Goal: Task Accomplishment & Management: Manage account settings

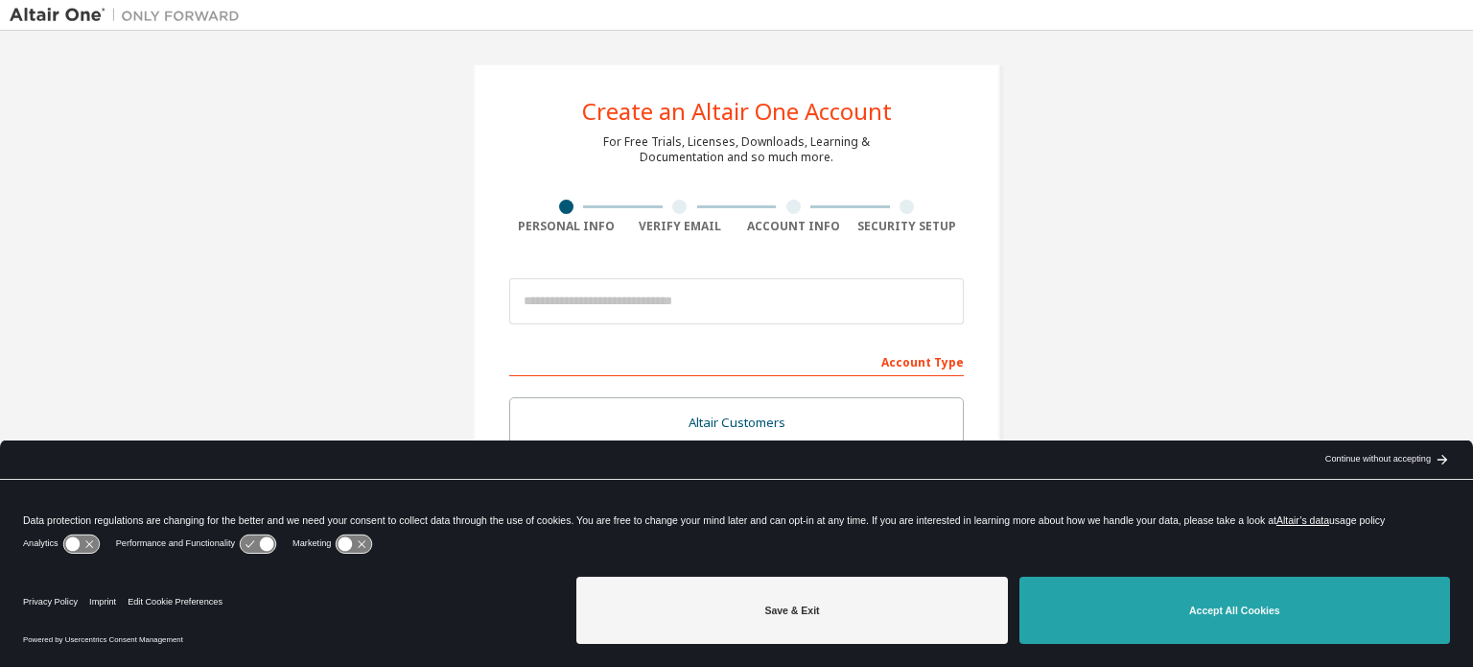
click at [1100, 618] on button "Accept All Cookies" at bounding box center [1234, 609] width 431 height 67
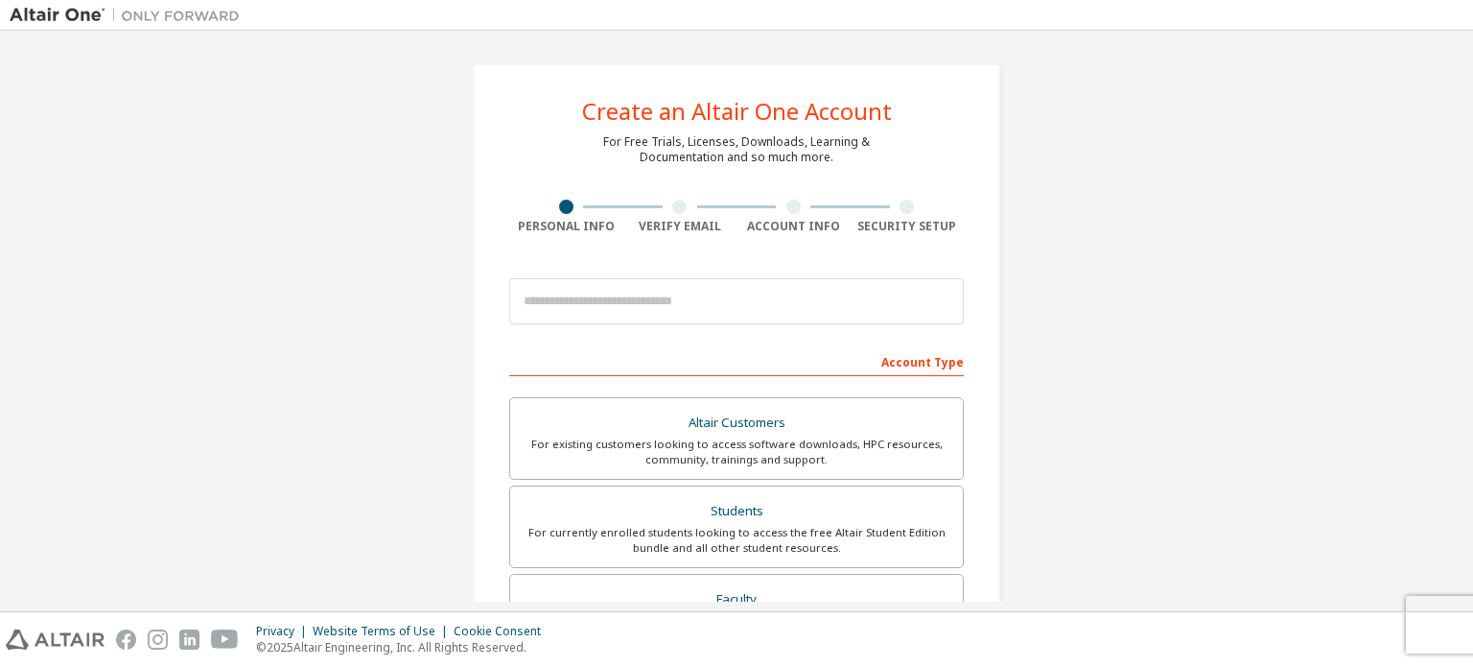
click at [1268, 262] on div "Create an Altair One Account For Free Trials, Licenses, Downloads, Learning & D…" at bounding box center [737, 548] width 1454 height 1016
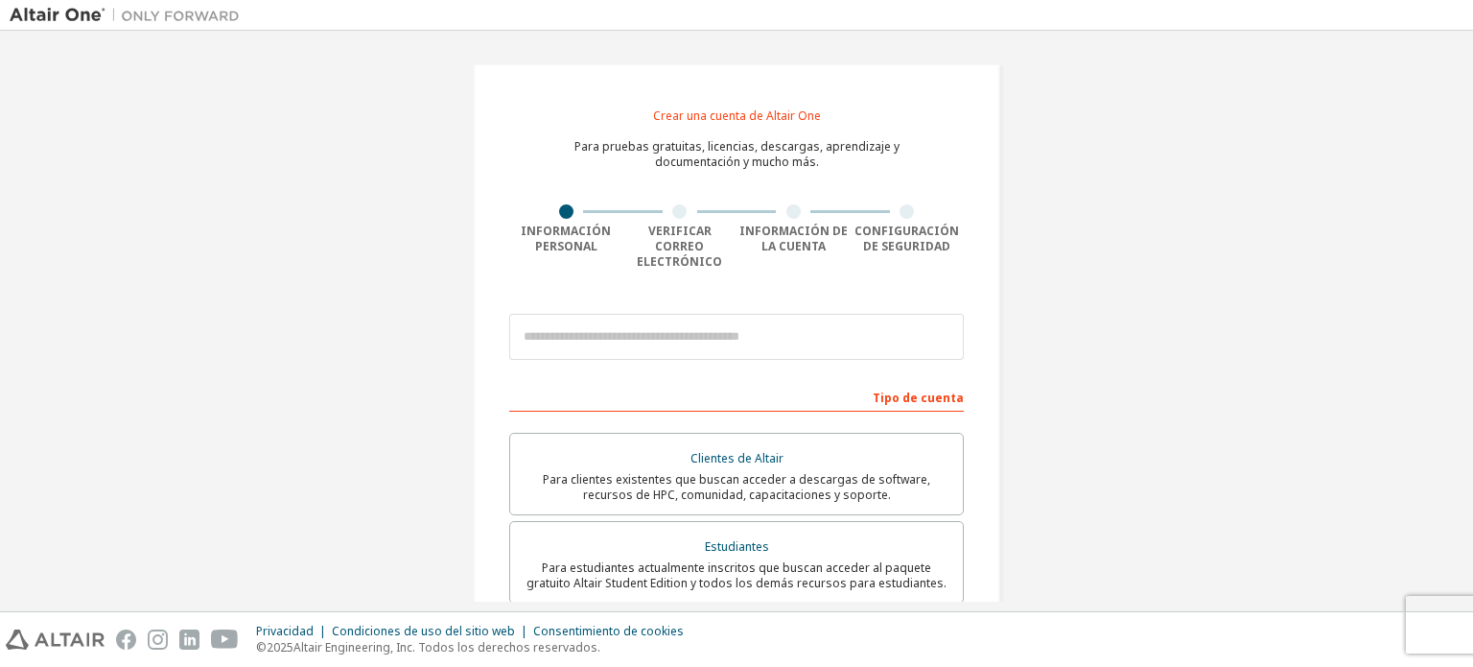
click at [1241, 145] on div "Crear una cuenta de Altair One Para pruebas gratuitas, licencias, descargas, ap…" at bounding box center [737, 565] width 1454 height 1051
click at [605, 319] on input "email" at bounding box center [736, 337] width 455 height 46
type input "**********"
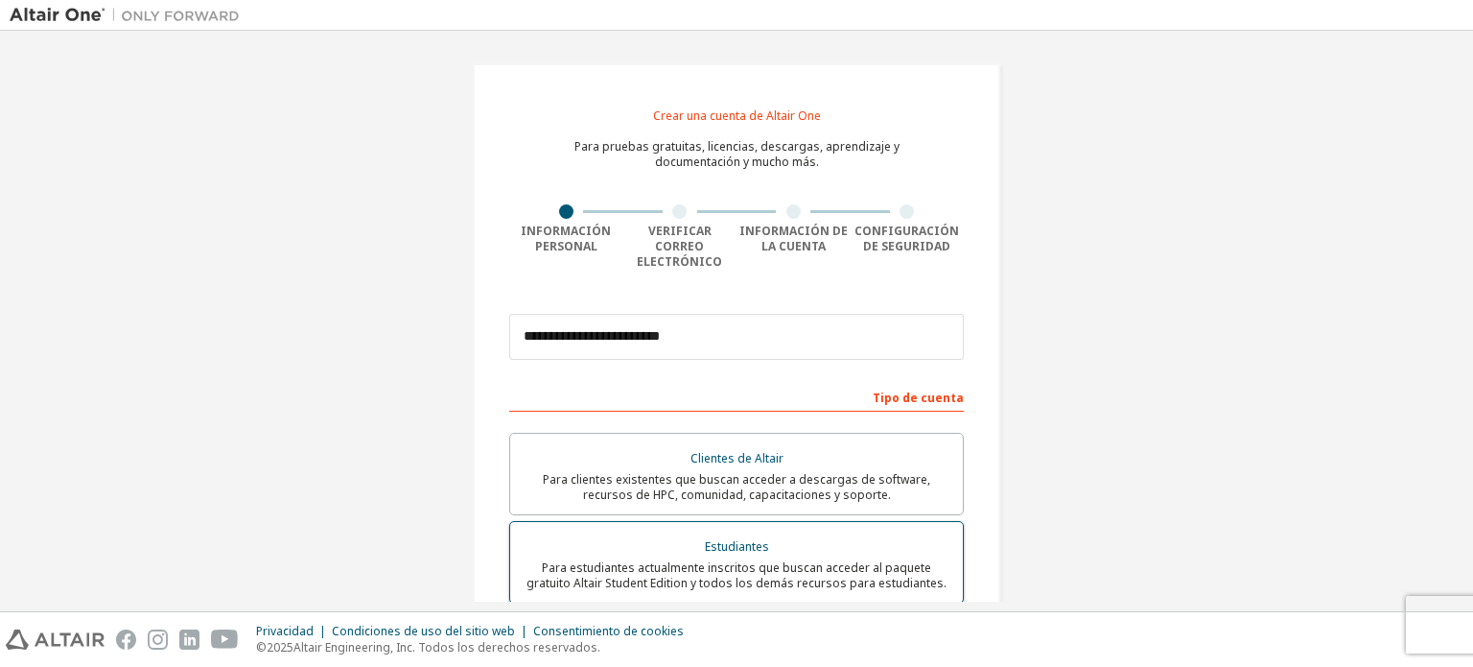
click at [679, 559] on font "Para estudiantes actualmente inscritos que buscan acceder al paquete gratuito A…" at bounding box center [737, 575] width 420 height 32
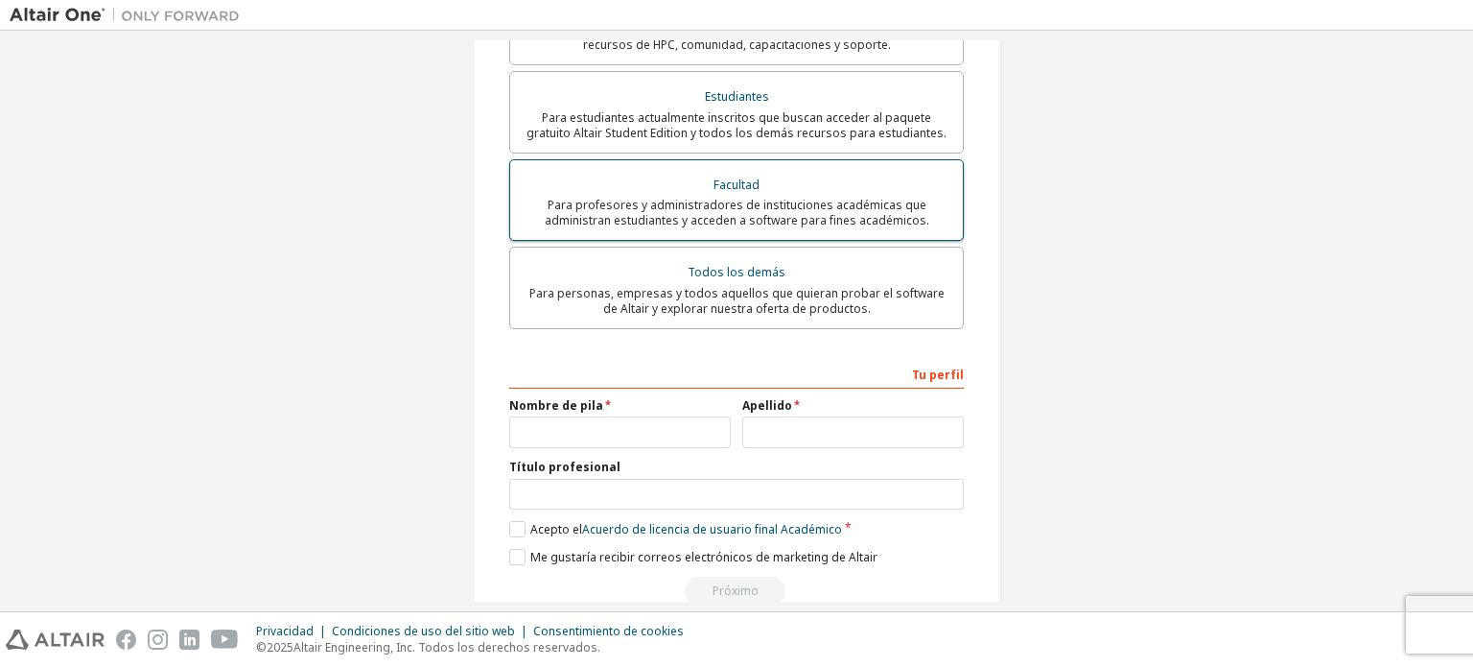
scroll to position [477, 0]
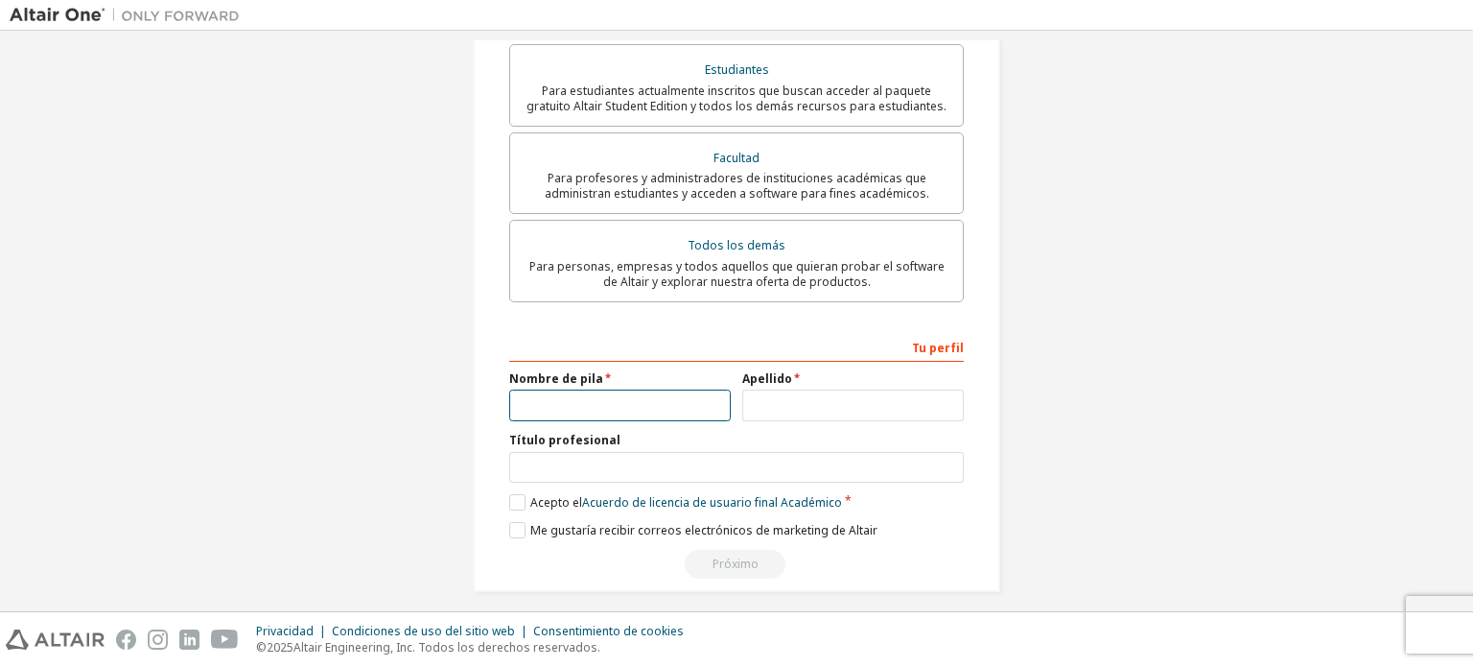
click at [633, 398] on input "text" at bounding box center [620, 405] width 222 height 32
click at [563, 457] on input "text" at bounding box center [736, 468] width 455 height 32
type input "*******"
click at [556, 393] on input "text" at bounding box center [620, 405] width 222 height 32
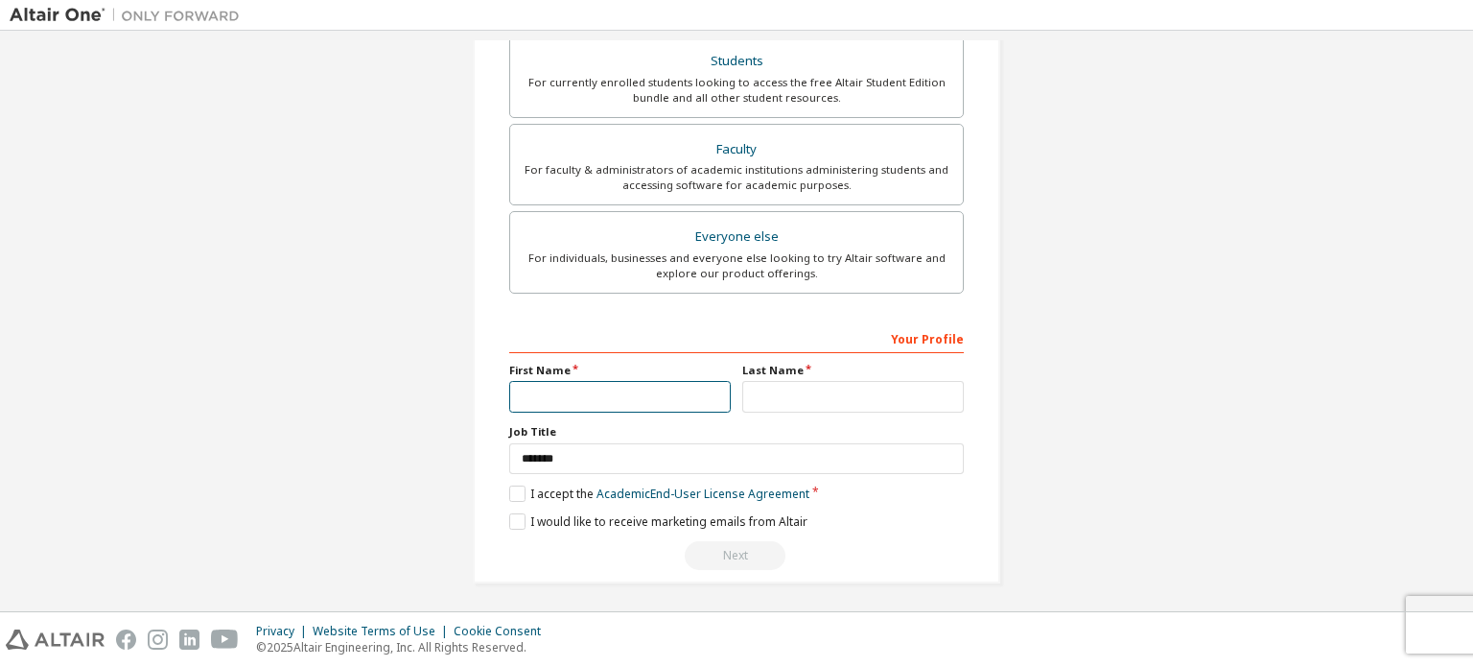
click at [583, 390] on input "text" at bounding box center [620, 397] width 222 height 32
type input "******"
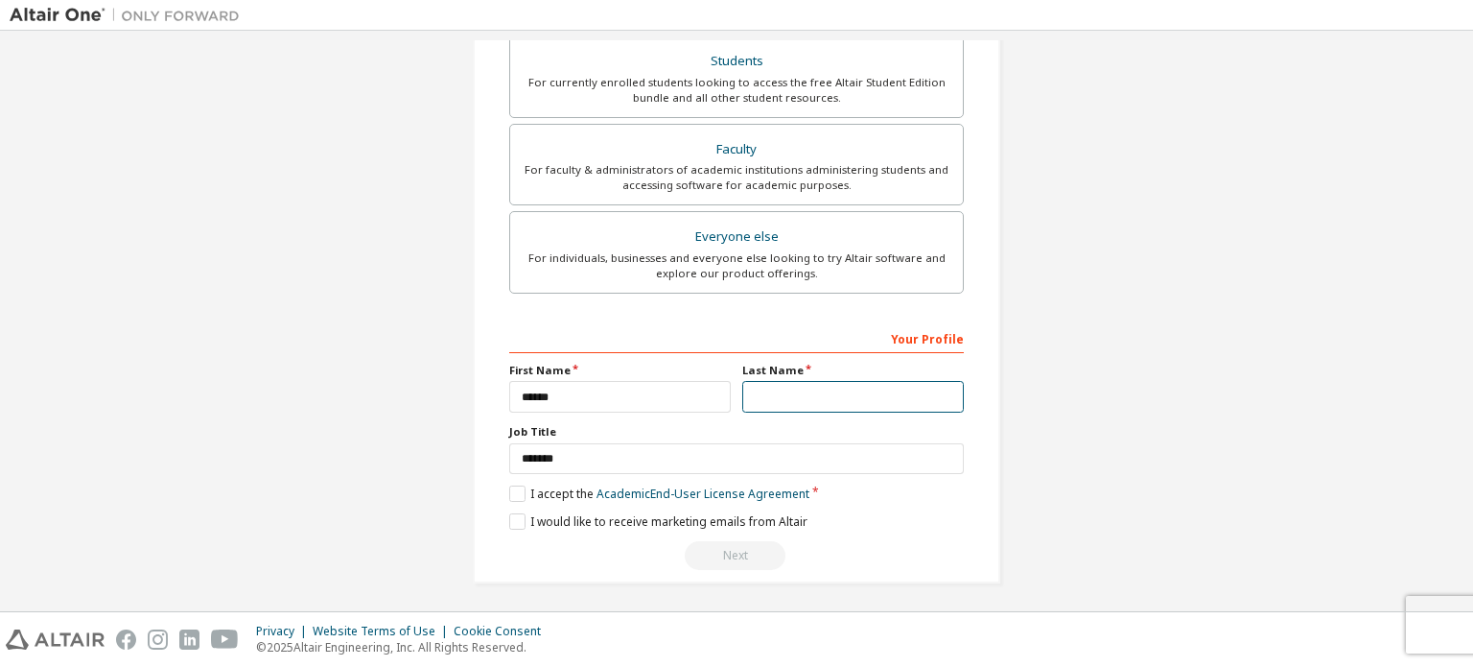
click at [828, 383] on input "text" at bounding box center [853, 397] width 222 height 32
type input "**********"
click at [520, 485] on label "I accept the Academic End-User License Agreement" at bounding box center [659, 493] width 300 height 16
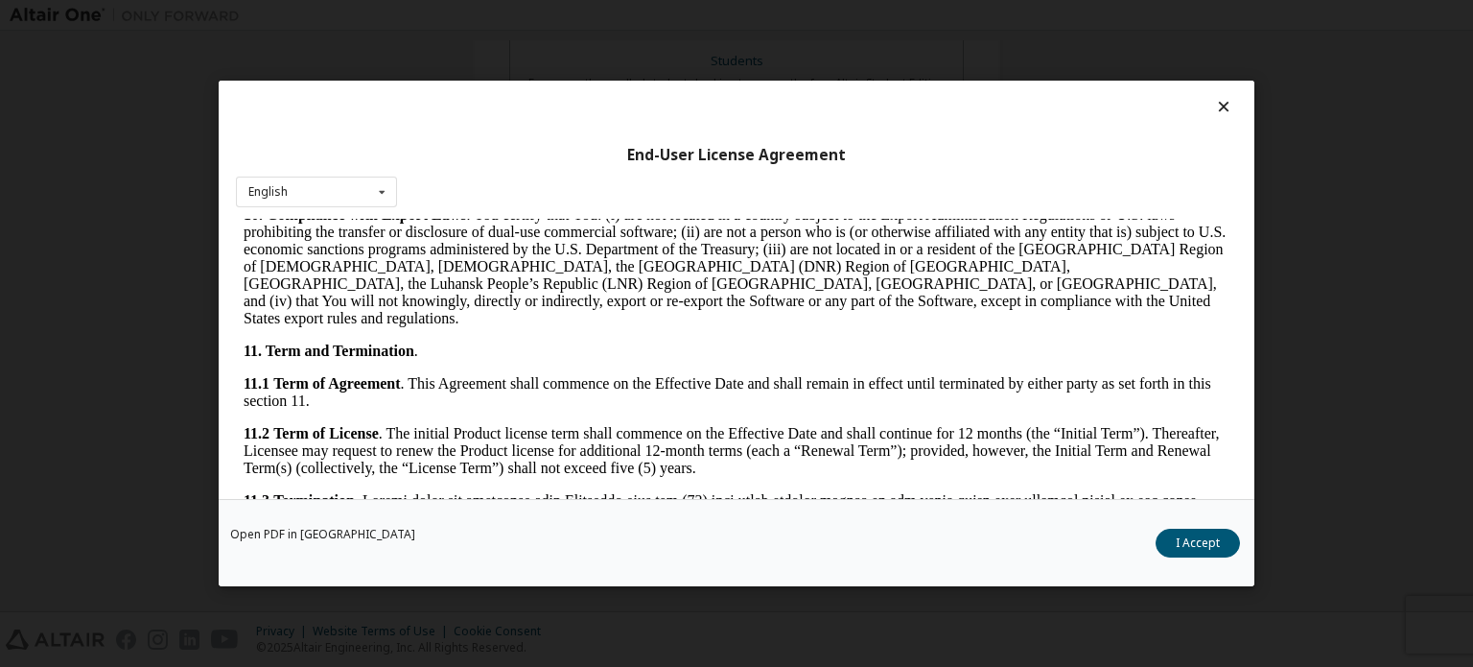
scroll to position [2685, 0]
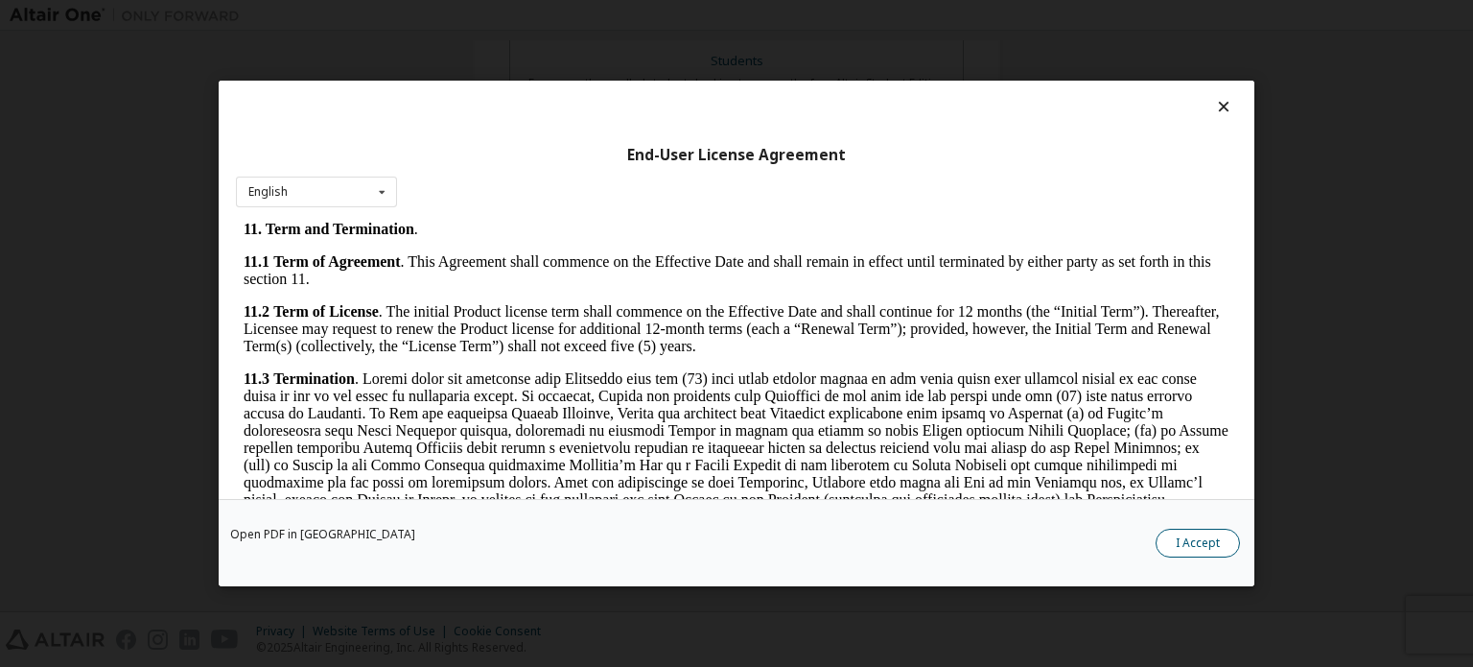
click at [1189, 537] on button "I Accept" at bounding box center [1198, 542] width 84 height 29
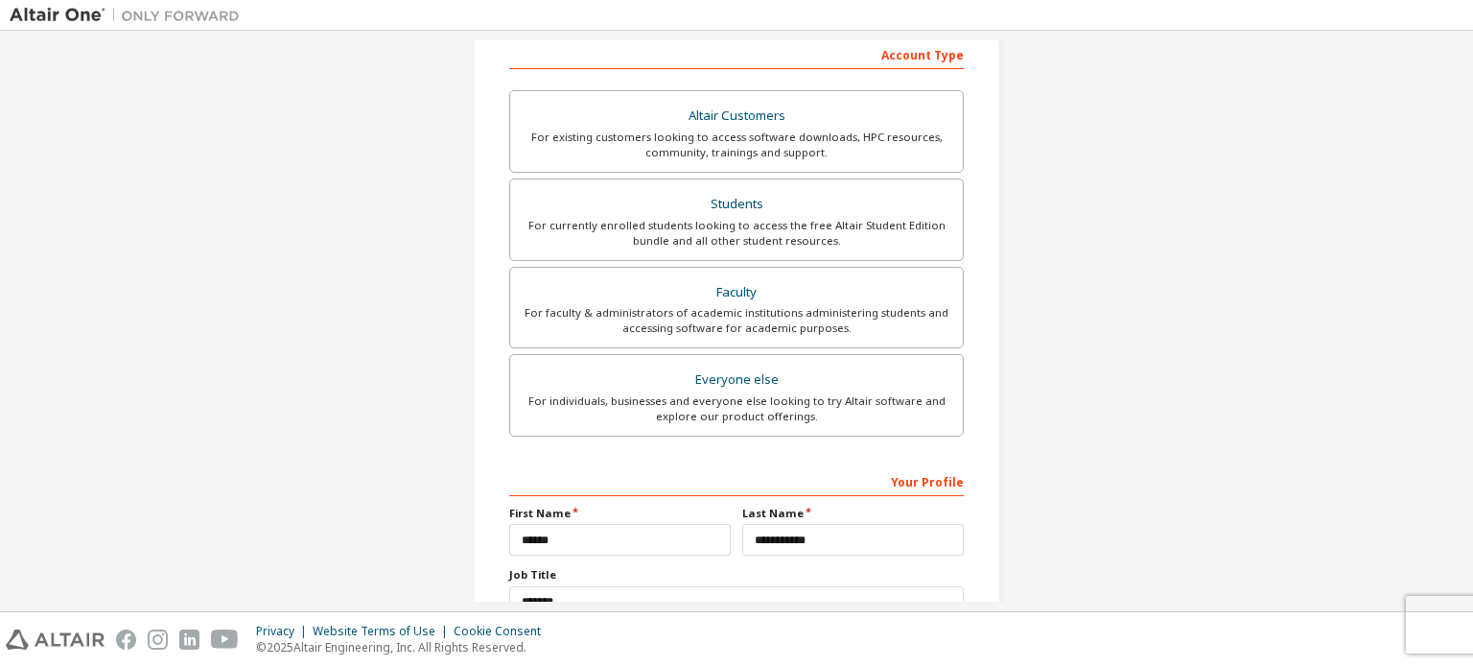
scroll to position [450, 0]
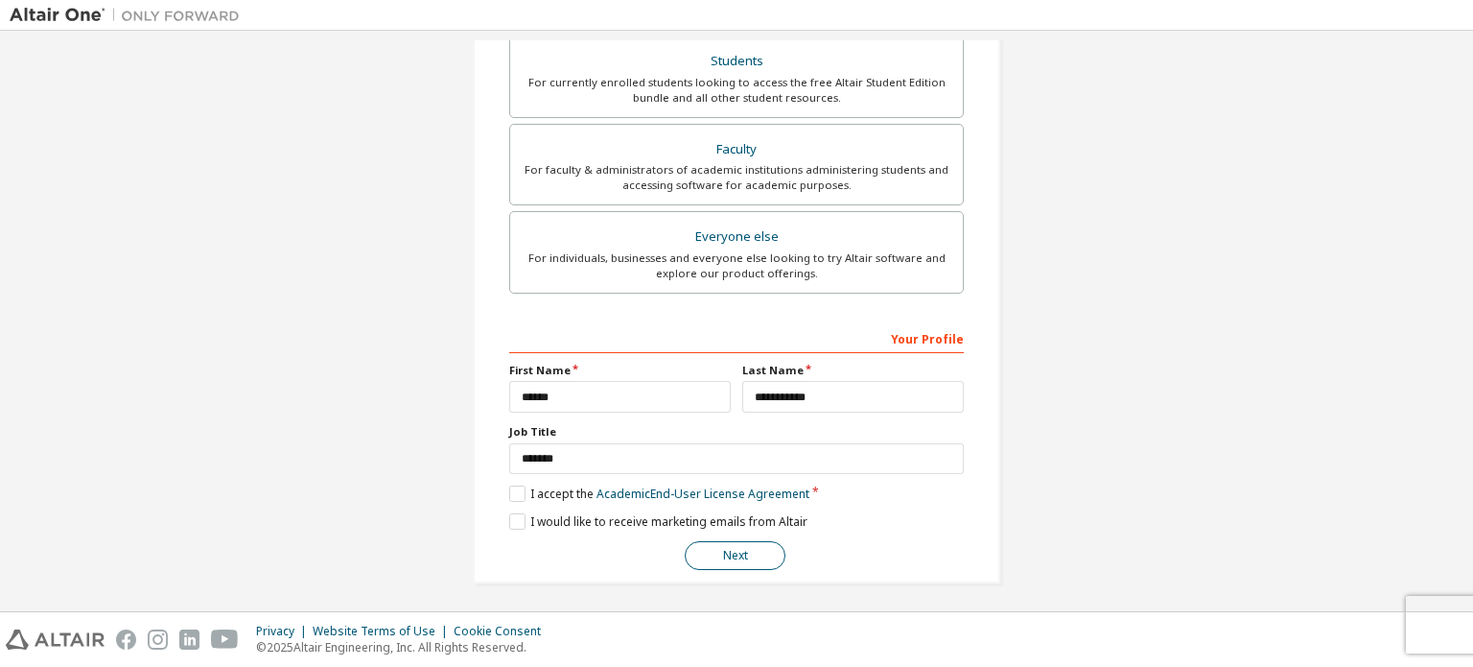
click at [738, 546] on button "Next" at bounding box center [735, 555] width 101 height 29
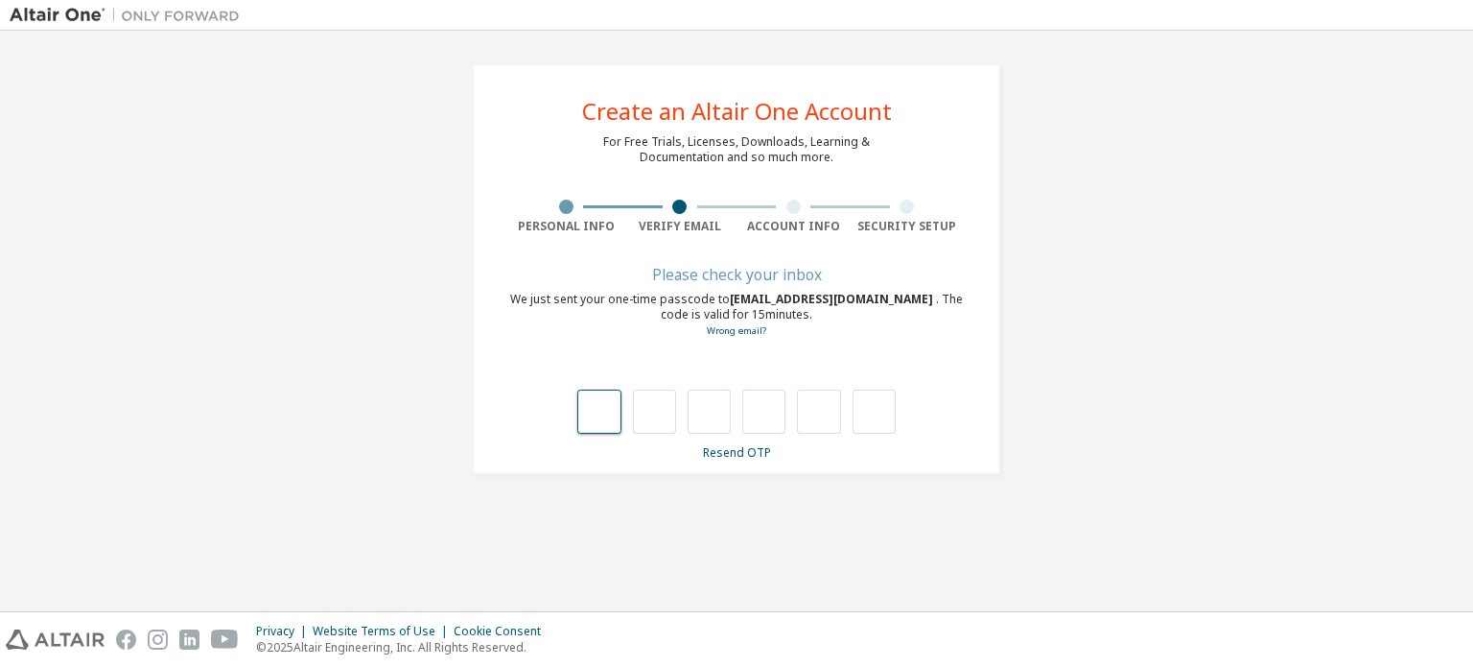
type input "*"
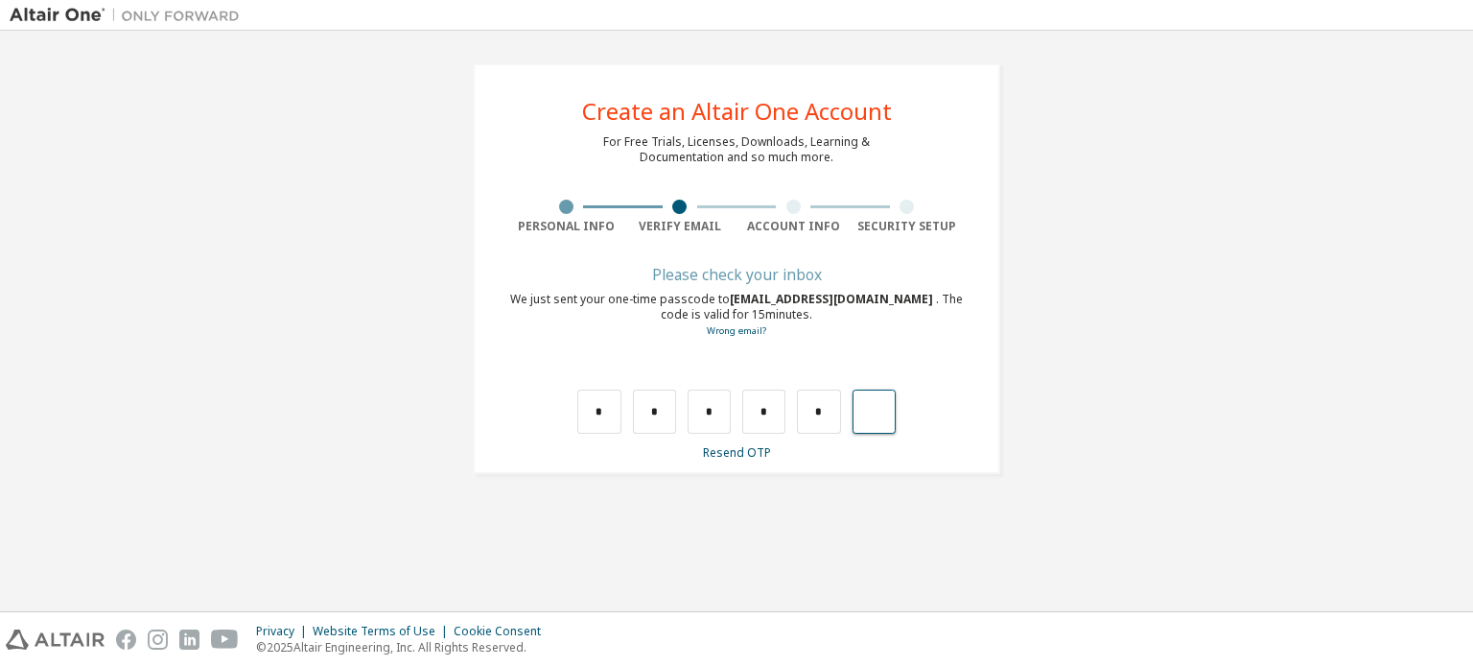
type input "*"
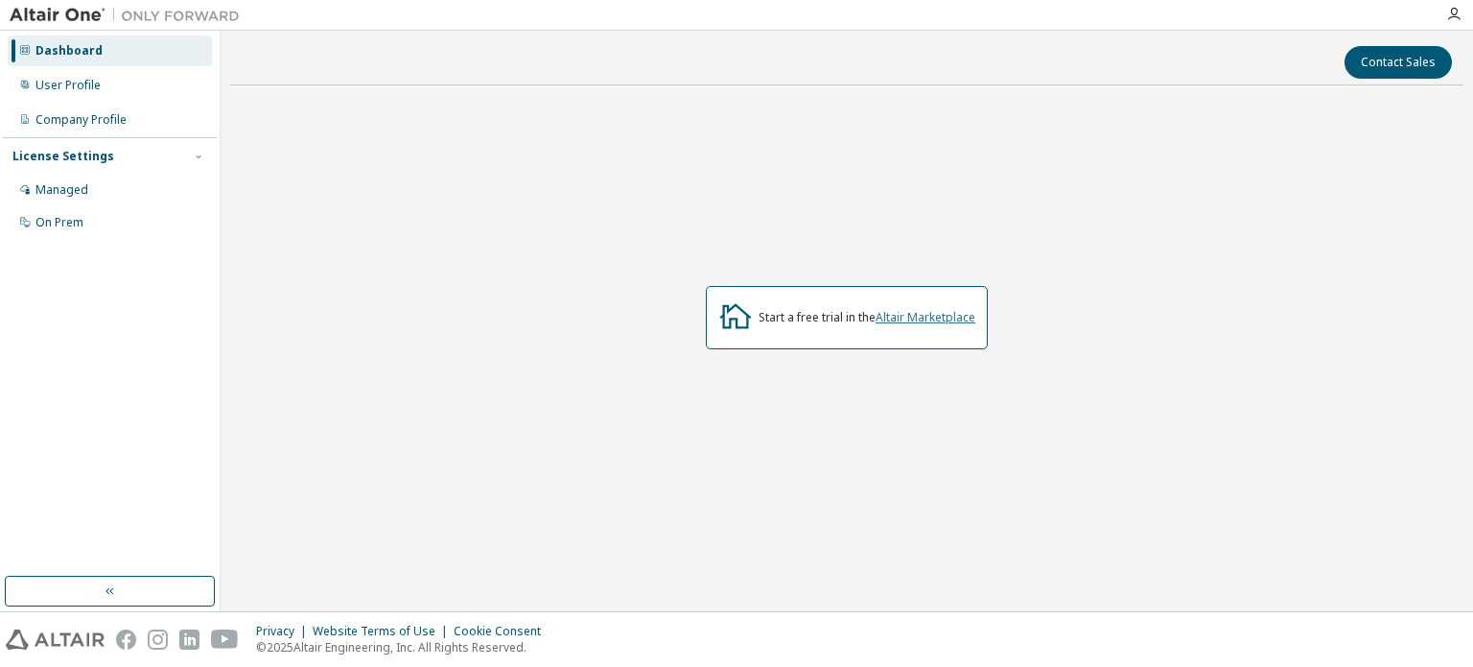
click at [948, 322] on link "Altair Marketplace" at bounding box center [926, 317] width 100 height 16
click at [1441, 3] on div at bounding box center [1454, 14] width 38 height 29
click at [1450, 20] on div at bounding box center [1454, 14] width 38 height 29
click at [1454, 16] on icon "button" at bounding box center [1453, 14] width 15 height 15
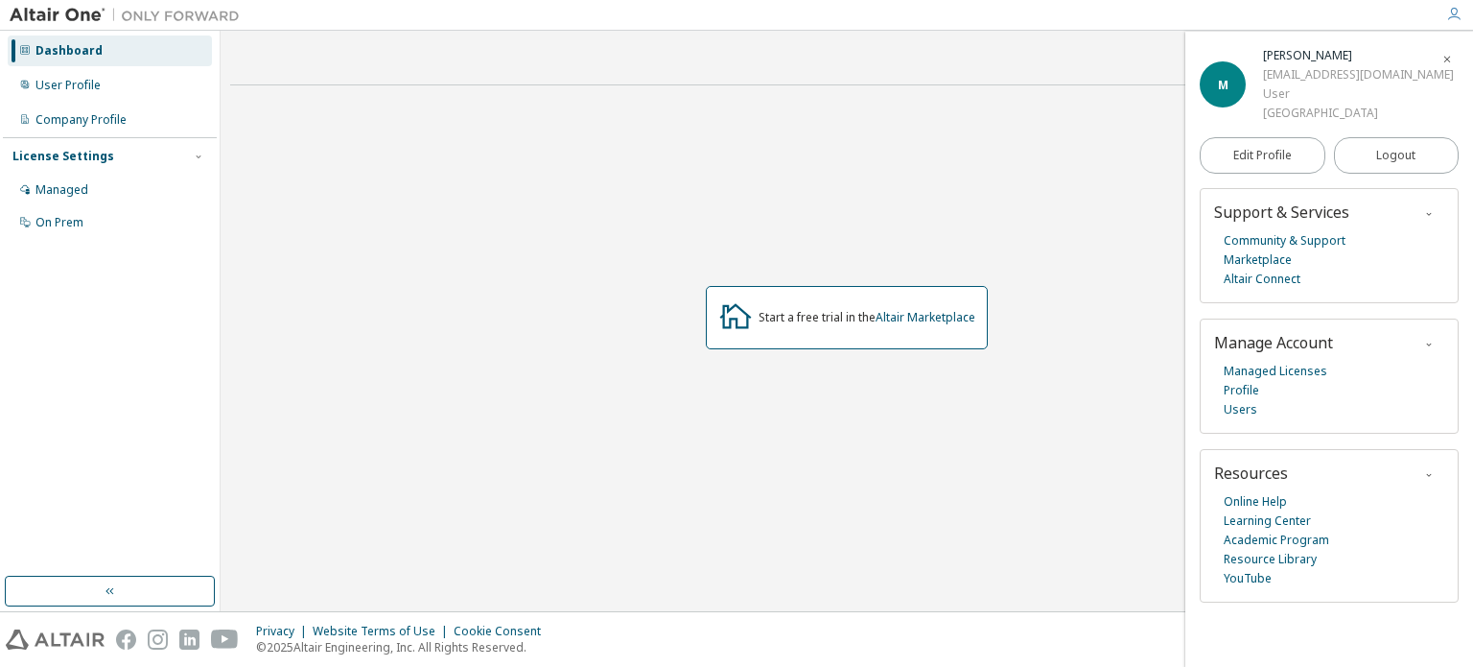
click at [133, 173] on div "License Settings Managed On Prem" at bounding box center [110, 188] width 214 height 103
click at [851, 316] on div "Start a free trial in the Altair Marketplace" at bounding box center [867, 317] width 217 height 15
click at [792, 331] on div "Start a free trial in the Altair Marketplace" at bounding box center [847, 317] width 282 height 63
click at [1231, 410] on link "Users" at bounding box center [1241, 409] width 34 height 19
click at [121, 98] on div "User Profile" at bounding box center [110, 85] width 204 height 31
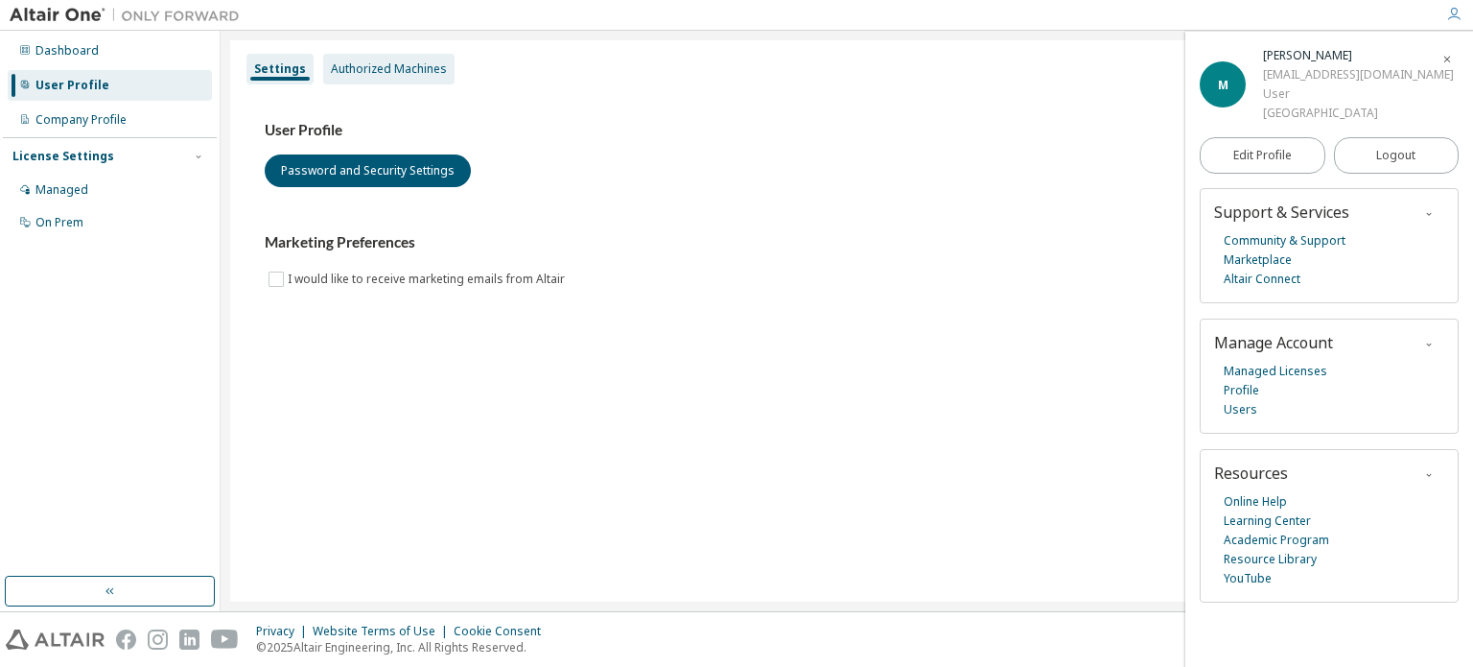
click at [383, 68] on div "Authorized Machines" at bounding box center [389, 68] width 116 height 15
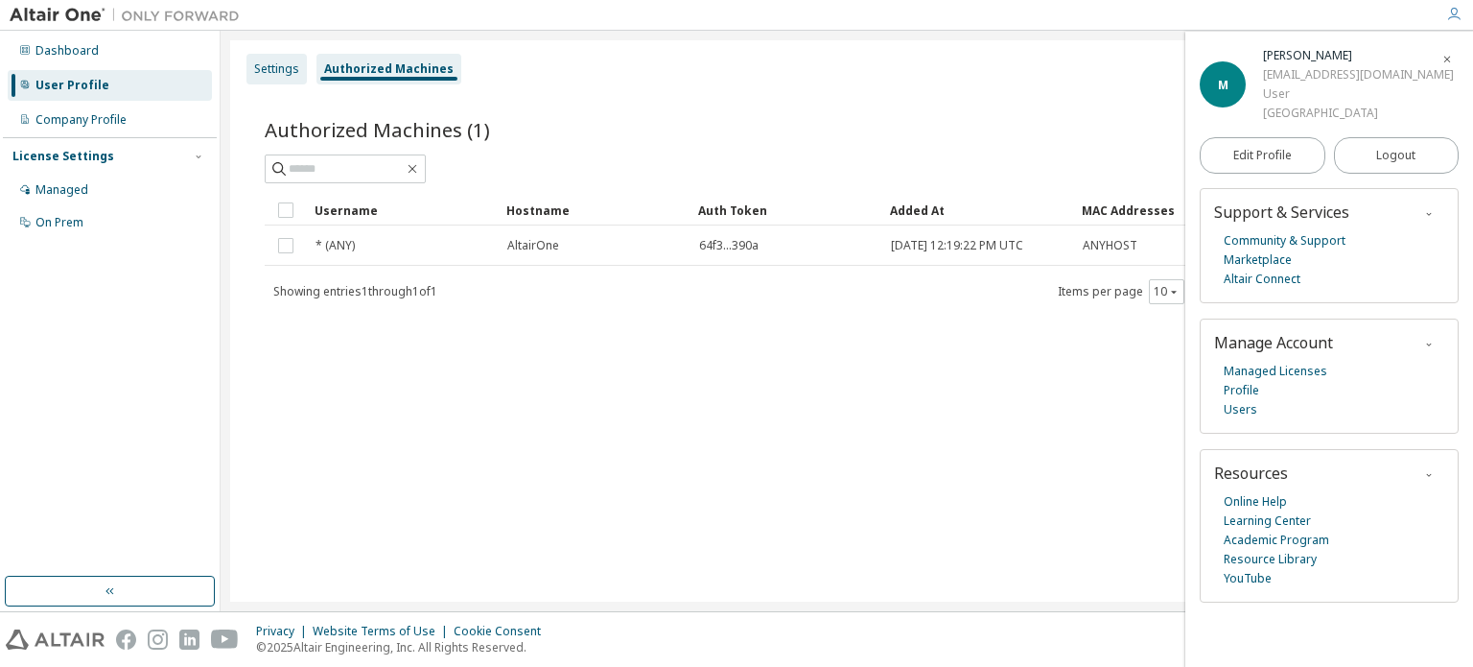
click at [268, 76] on div "Settings" at bounding box center [276, 68] width 45 height 15
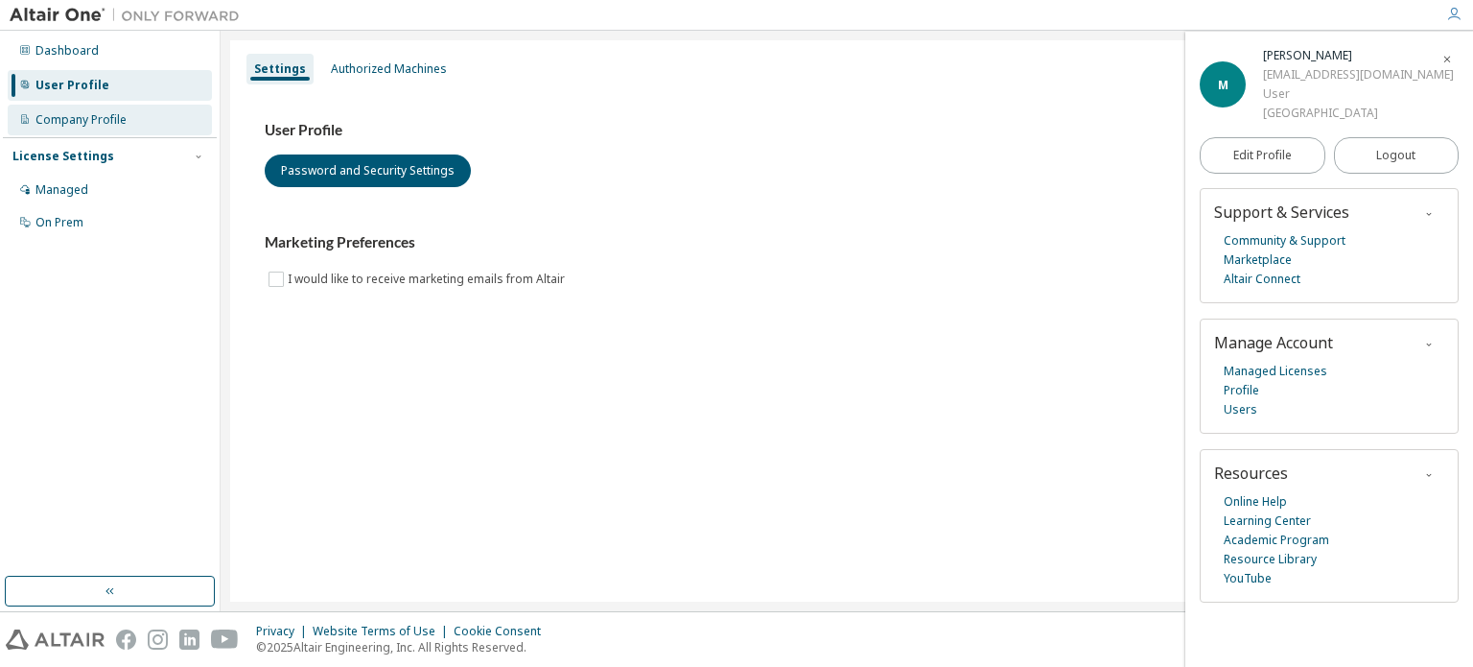
click at [131, 117] on div "Company Profile" at bounding box center [110, 120] width 204 height 31
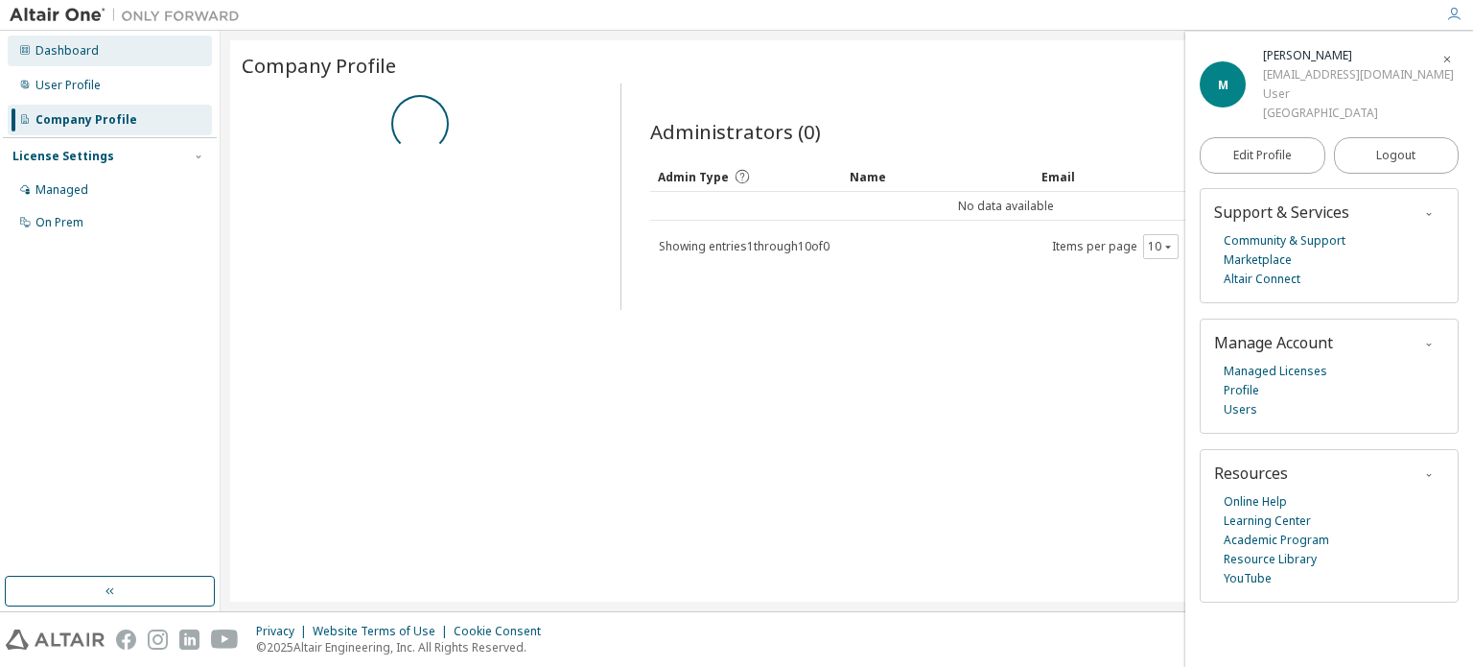
click at [78, 49] on div "Dashboard" at bounding box center [66, 50] width 63 height 15
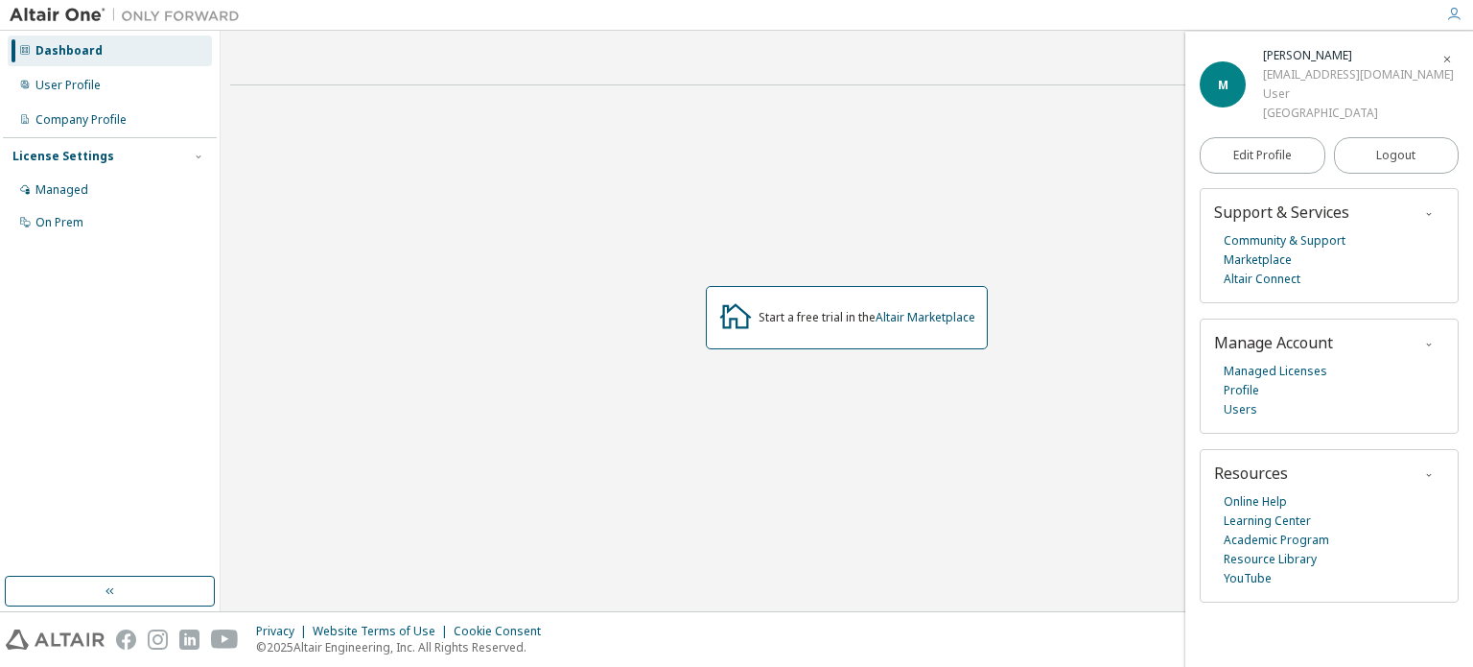
click at [1315, 82] on div "alu0101718491@ull.edu.es" at bounding box center [1358, 74] width 191 height 19
click at [1414, 63] on div "M Moisés Reyes Dorta alu0101718491@ull.edu.es User Universidad de La Laguna" at bounding box center [1329, 84] width 259 height 77
click at [100, 79] on div "User Profile" at bounding box center [110, 85] width 204 height 31
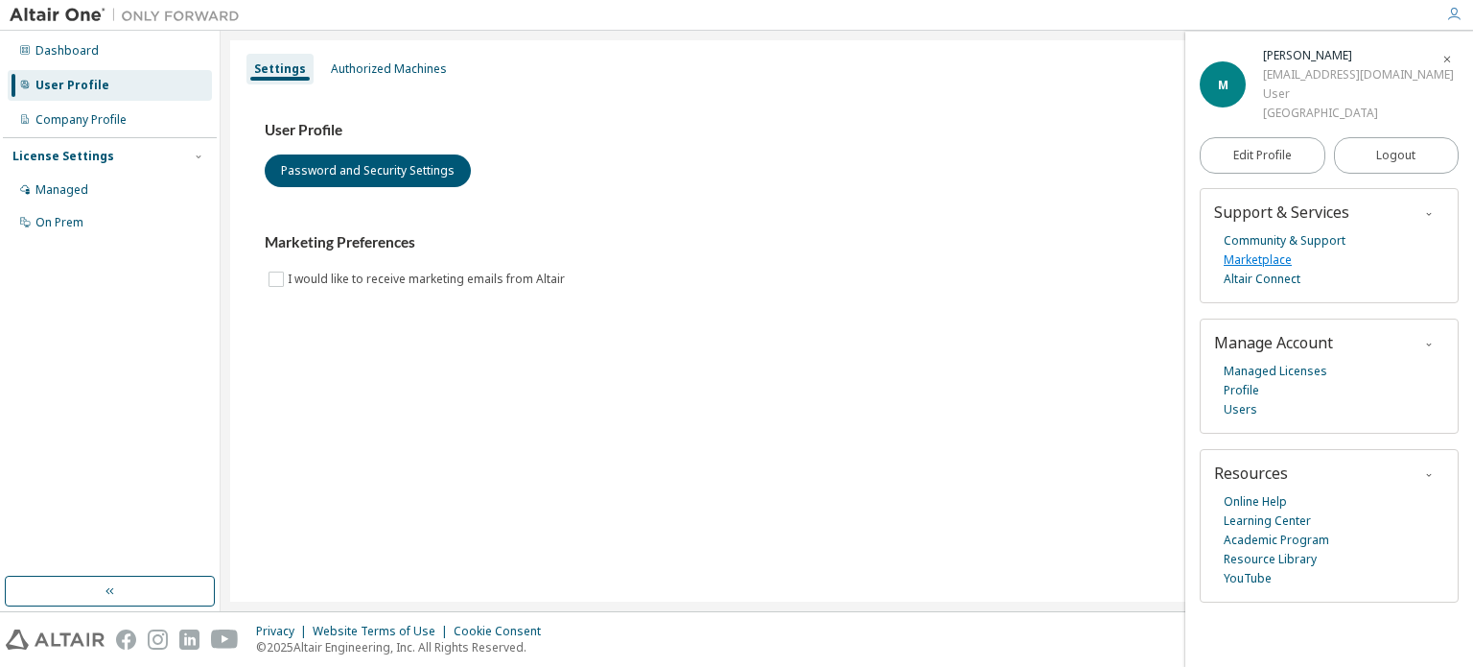
click at [1262, 267] on link "Marketplace" at bounding box center [1258, 259] width 68 height 19
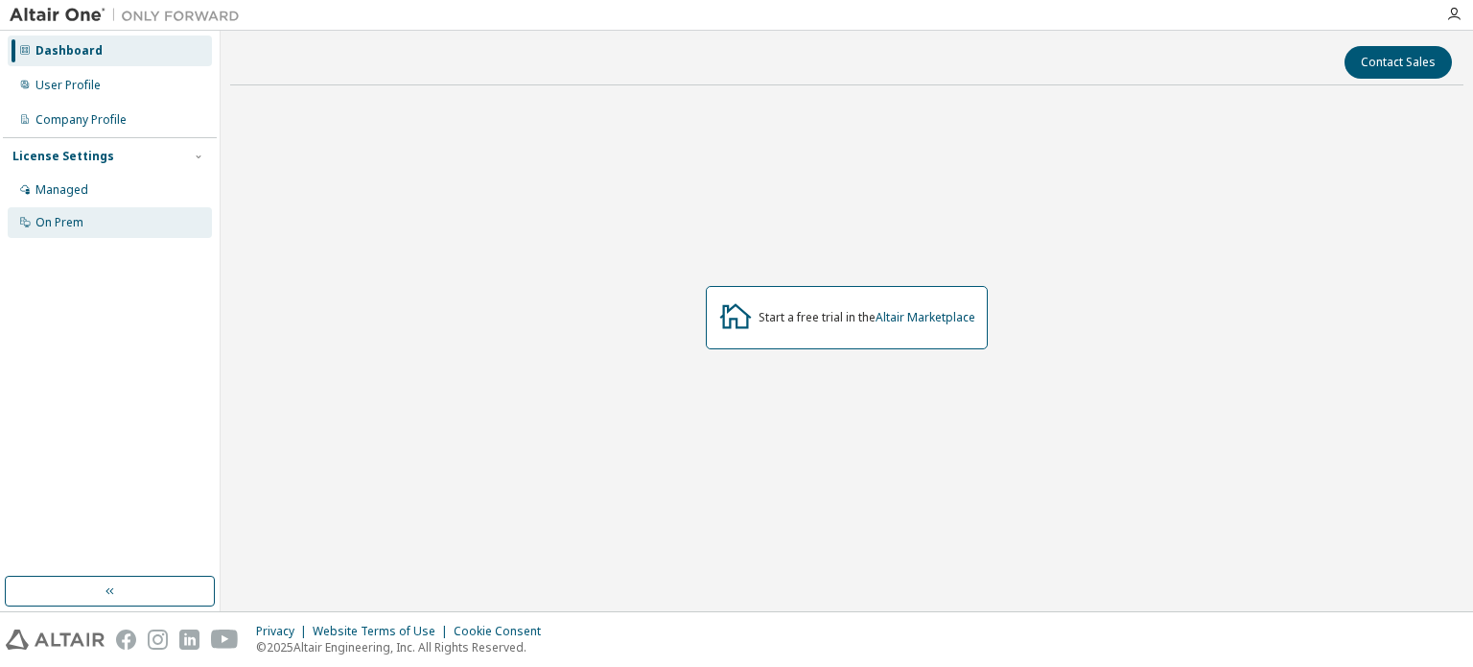
click at [84, 226] on div "On Prem" at bounding box center [110, 222] width 204 height 31
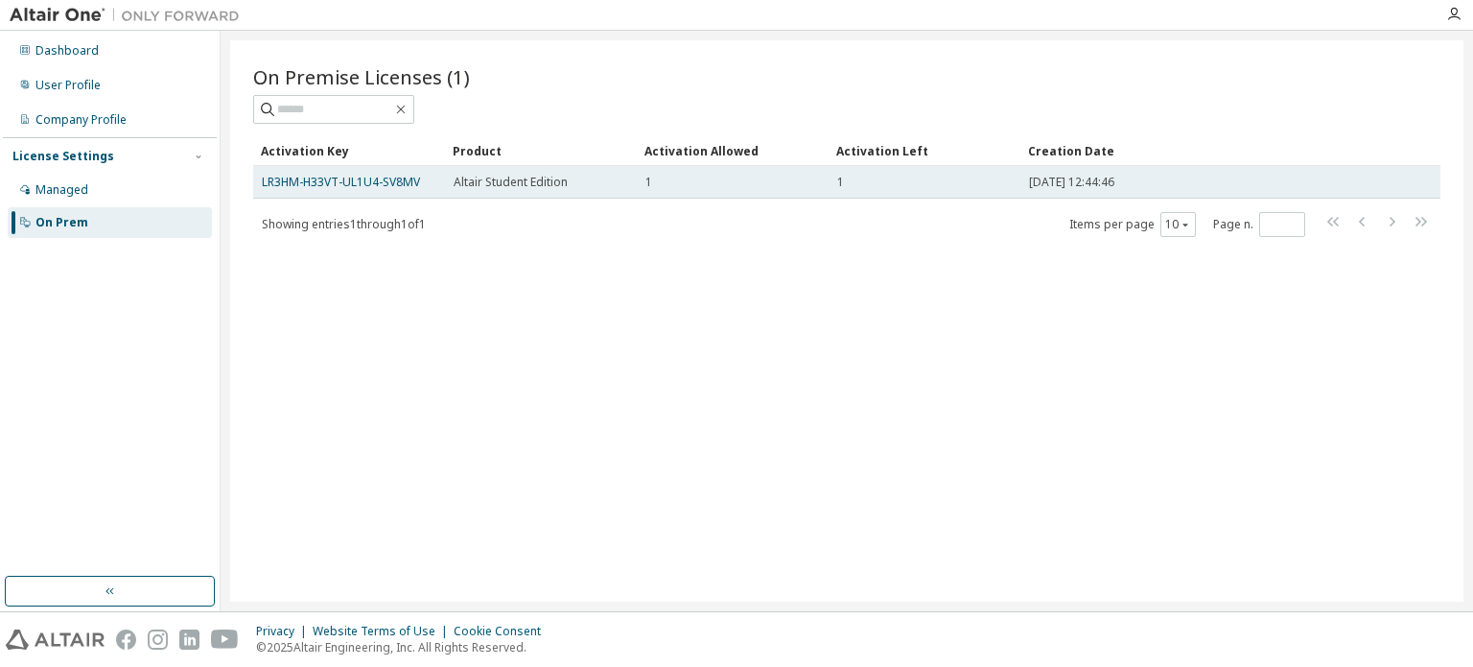
click at [734, 195] on td "1" at bounding box center [733, 182] width 192 height 33
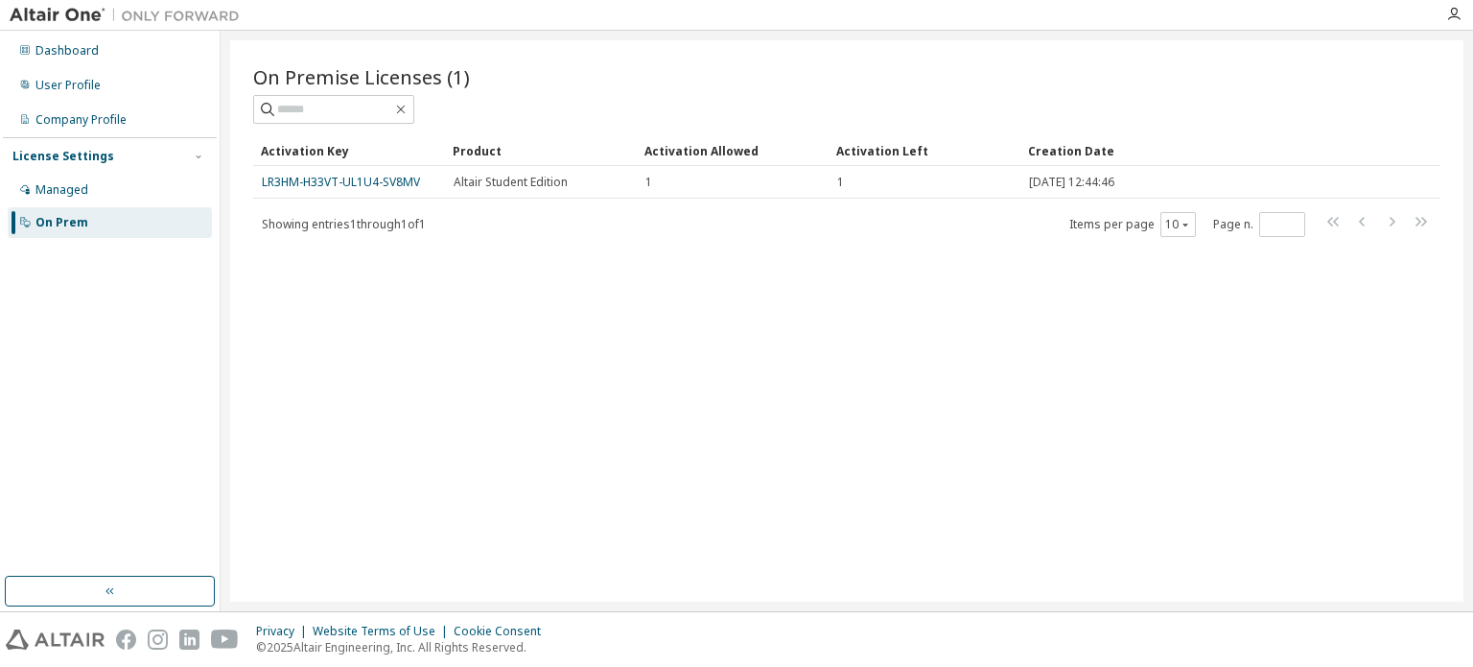
click at [707, 163] on div "Activation Allowed" at bounding box center [732, 150] width 176 height 31
click at [323, 153] on div "Activation Key" at bounding box center [349, 150] width 176 height 31
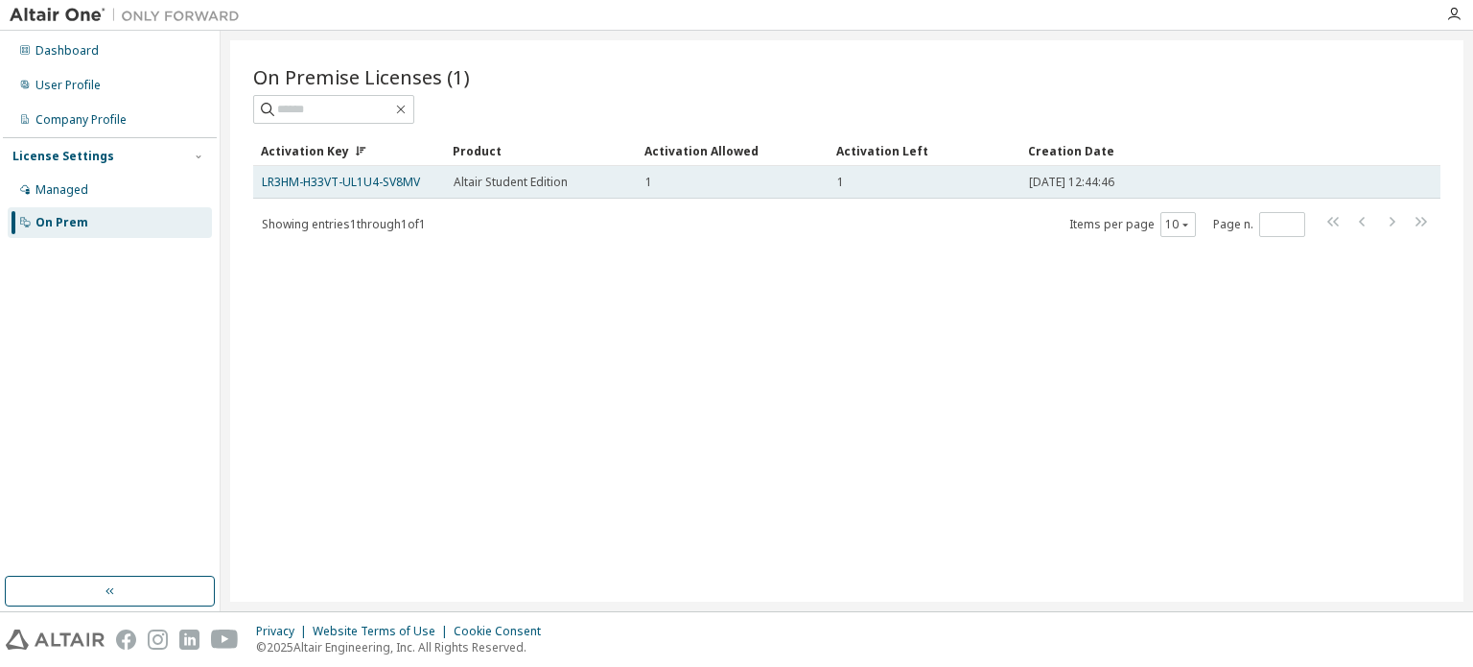
click at [332, 172] on td "LR3HM-H33VT-UL1U4-SV8MV" at bounding box center [349, 182] width 192 height 33
click at [336, 181] on link "LR3HM-H33VT-UL1U4-SV8MV" at bounding box center [341, 182] width 158 height 16
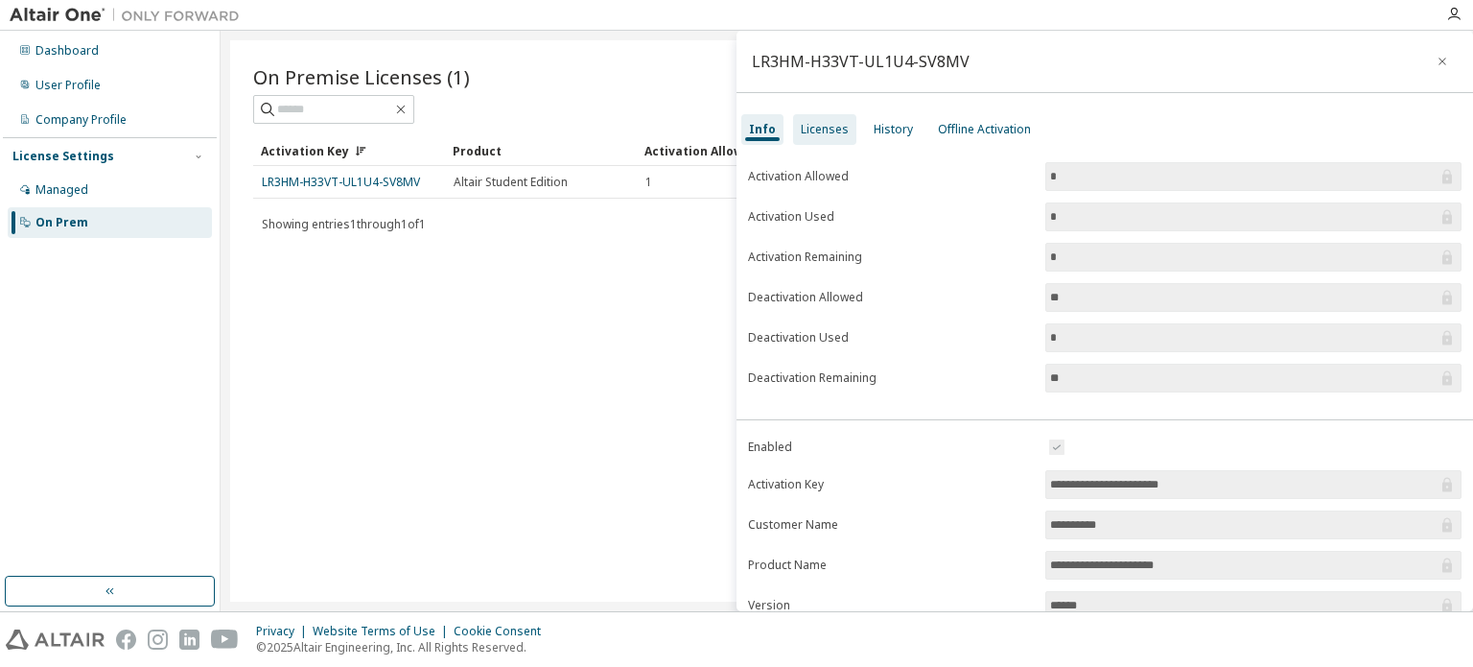
click at [836, 133] on div "Licenses" at bounding box center [825, 129] width 48 height 15
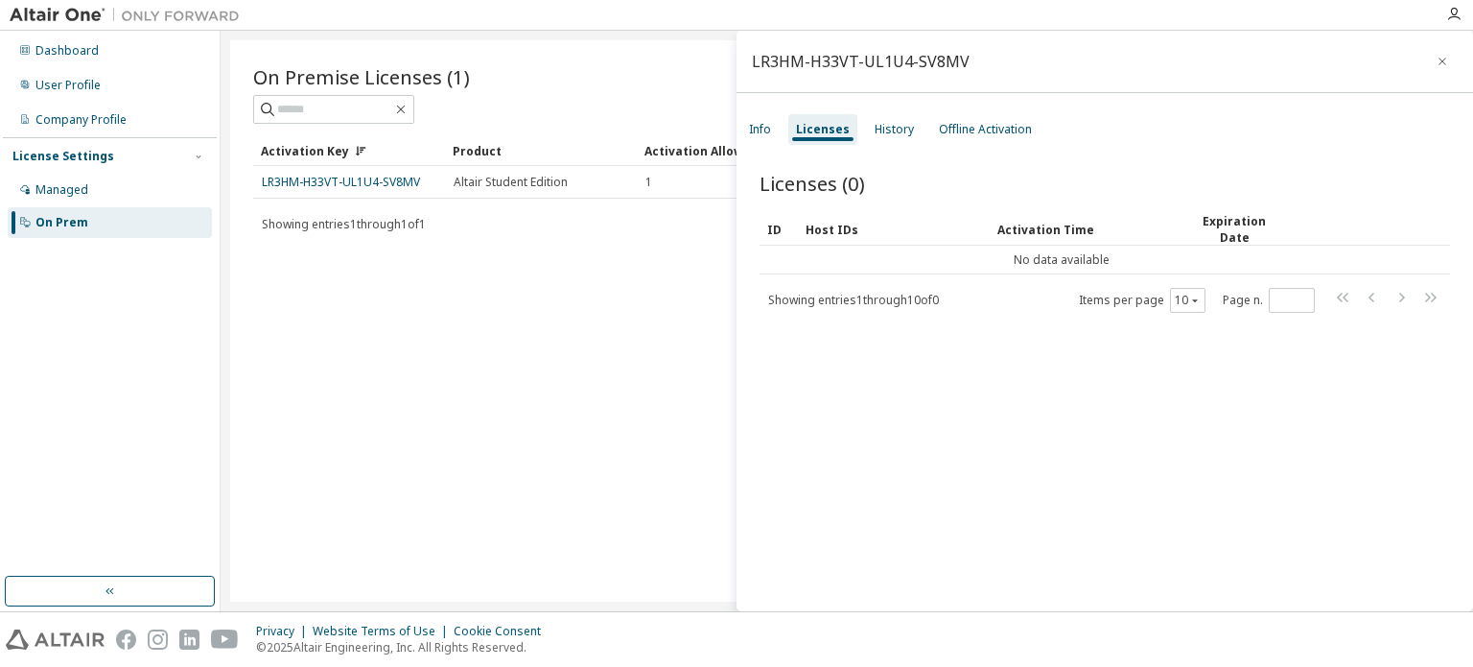
click at [911, 101] on div "LR3HM-H33VT-UL1U4-SV8MV Info Licenses History Offline Activation Licenses (0) C…" at bounding box center [1105, 321] width 737 height 580
click at [945, 139] on div "Offline Activation" at bounding box center [985, 129] width 108 height 31
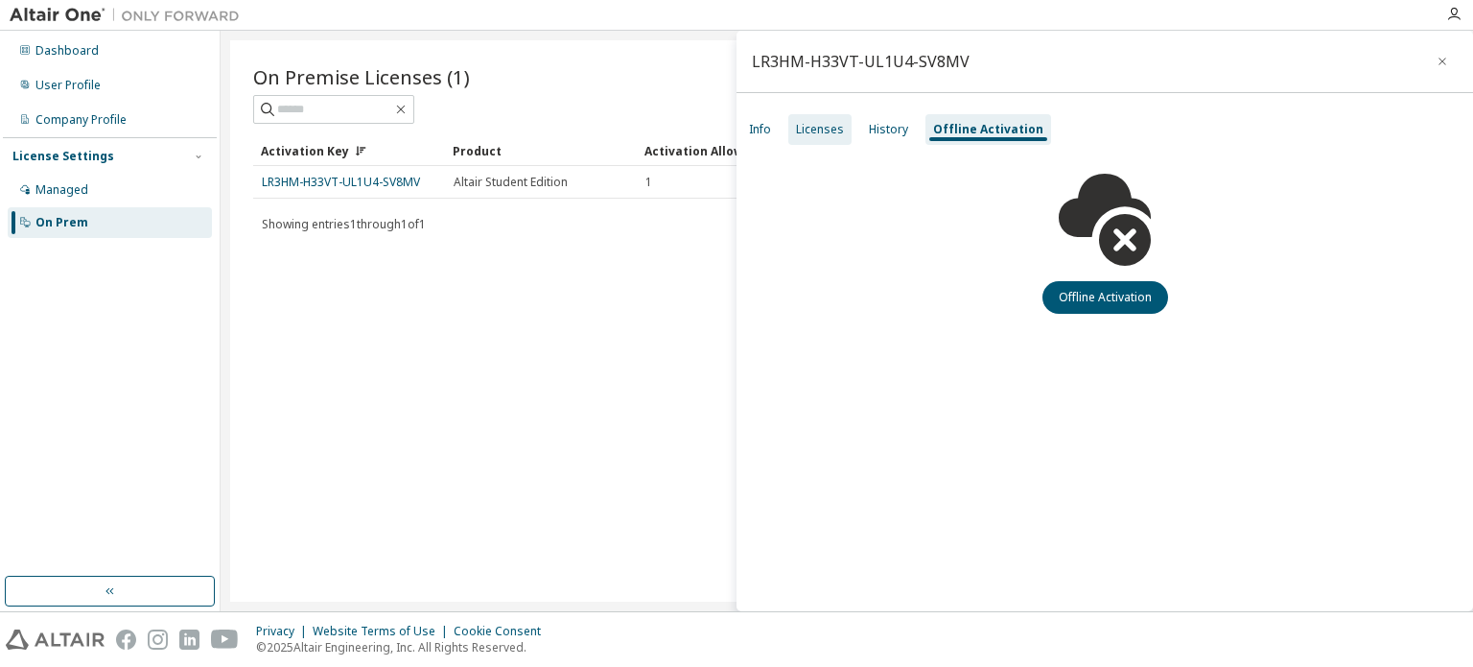
drag, startPoint x: 869, startPoint y: 139, endPoint x: 801, endPoint y: 137, distance: 68.1
click at [865, 139] on div "History" at bounding box center [888, 129] width 55 height 31
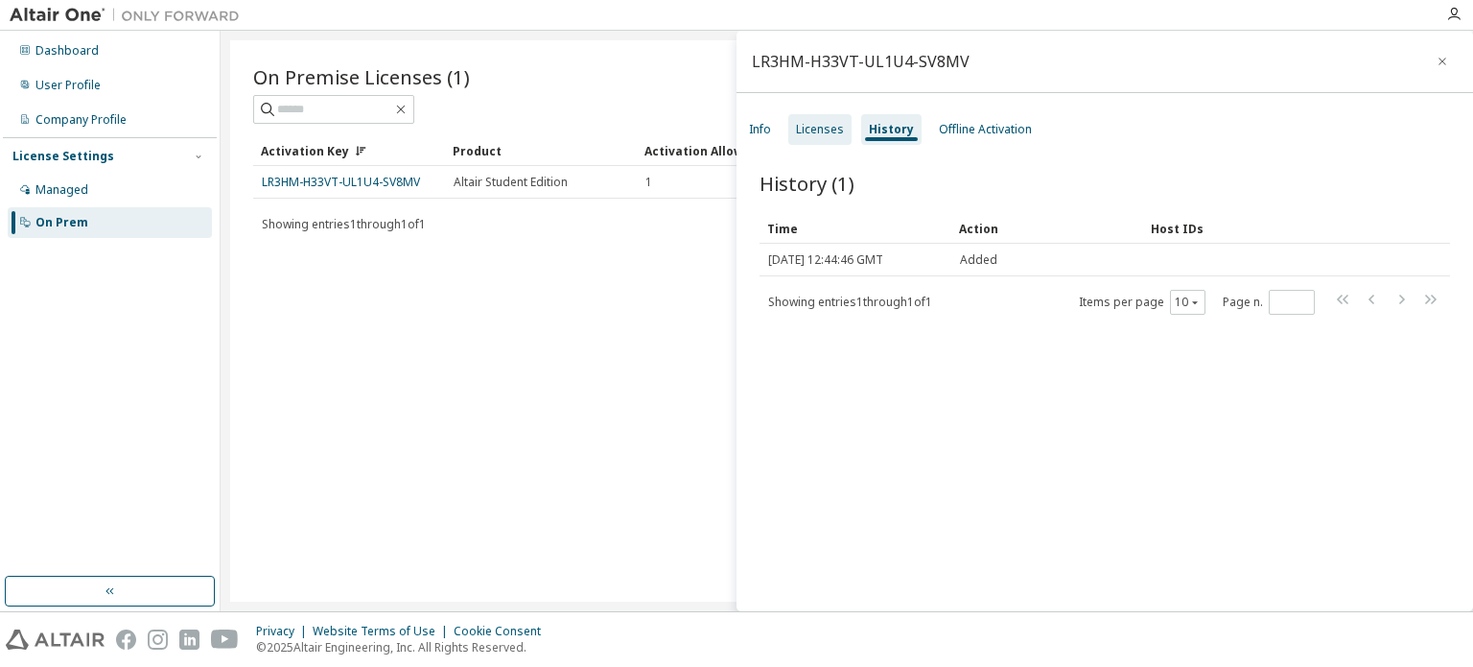
click at [793, 134] on div "Licenses" at bounding box center [819, 129] width 63 height 31
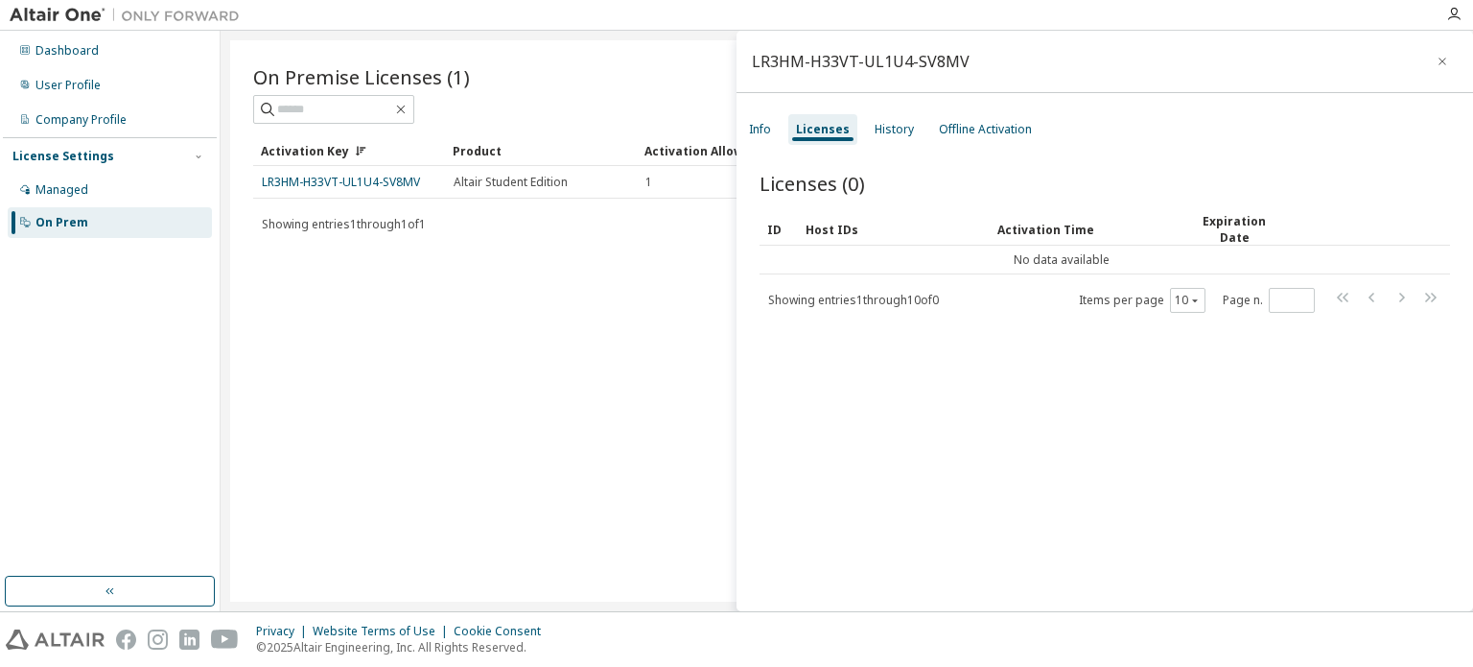
click at [628, 348] on div "On Premise Licenses (1) Clear Load Save Save As Field Operator Value Select fil…" at bounding box center [846, 320] width 1233 height 561
click at [142, 189] on div "Managed" at bounding box center [110, 190] width 204 height 31
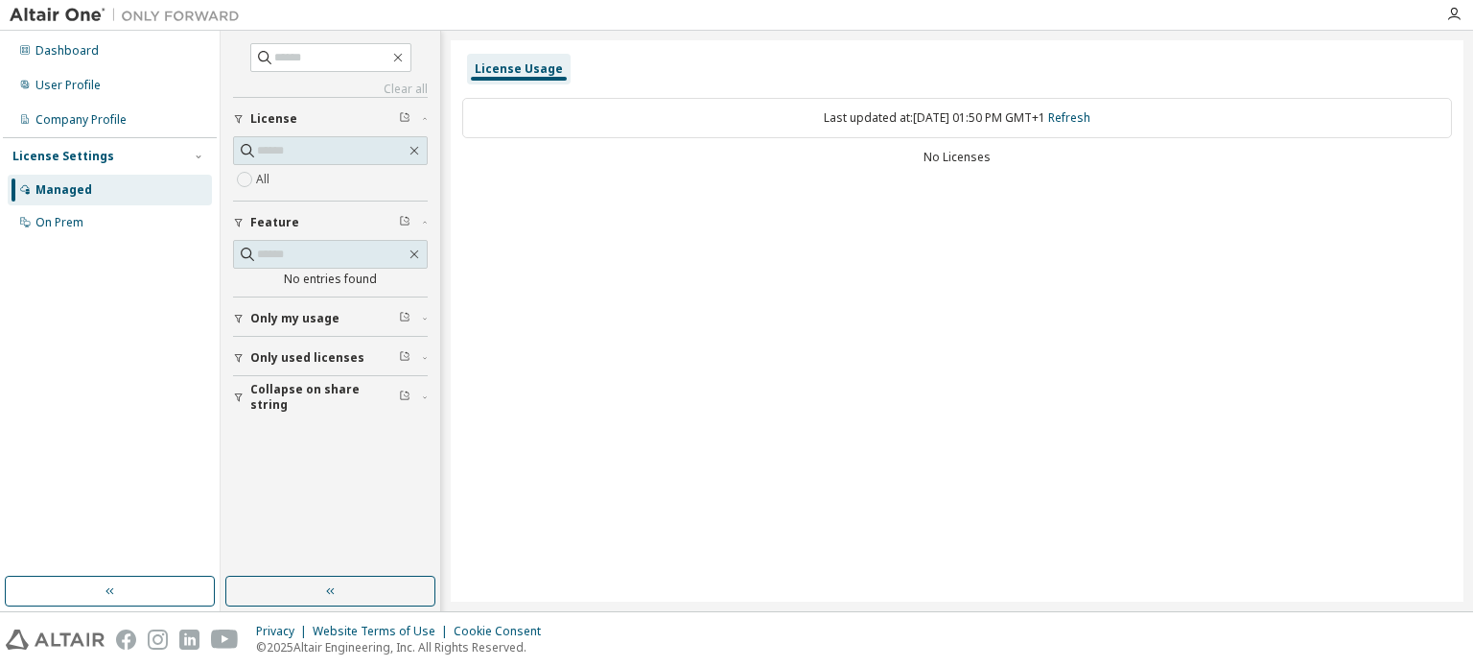
click at [916, 91] on div "Last updated at: Sun 2025-09-14 01:50 PM GMT+1 Refresh No Licenses" at bounding box center [957, 133] width 990 height 94
